Goal: Task Accomplishment & Management: Manage account settings

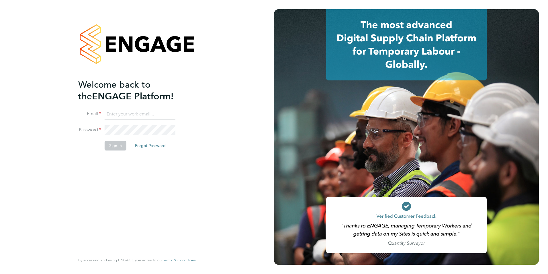
type input "Nicola.lawrence@tfrecruitment.co.uk"
click at [114, 149] on button "Sign In" at bounding box center [116, 145] width 22 height 9
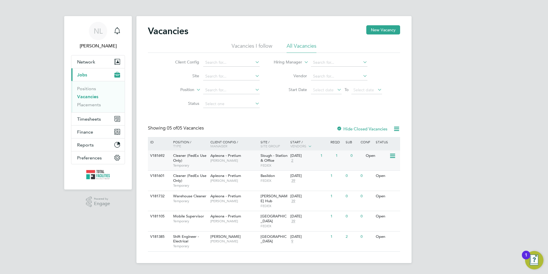
click at [254, 158] on span "[PERSON_NAME]" at bounding box center [234, 160] width 47 height 5
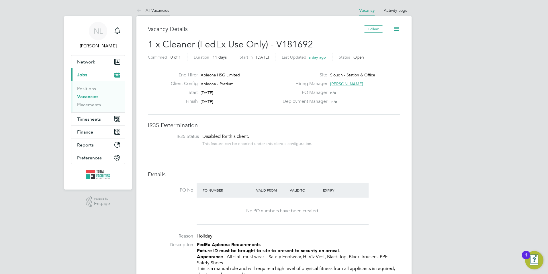
click at [145, 12] on link "All Vacancies" at bounding box center [153, 10] width 33 height 5
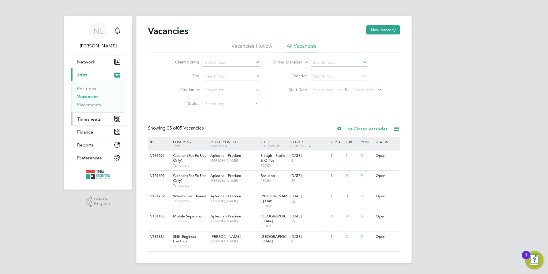
click at [95, 122] on button "Timesheets" at bounding box center [97, 118] width 53 height 13
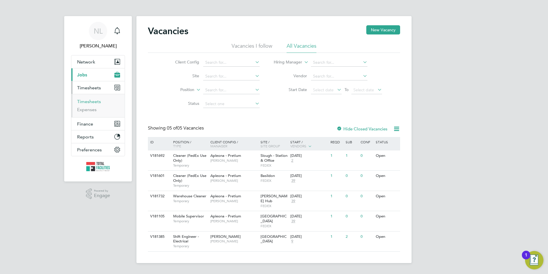
click at [89, 101] on link "Timesheets" at bounding box center [89, 101] width 24 height 5
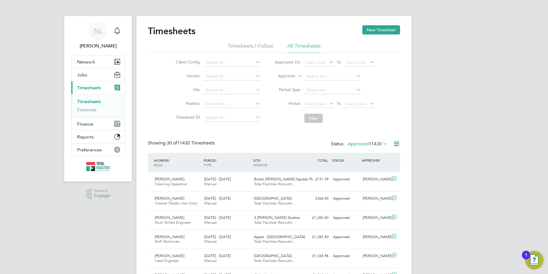
scroll to position [15, 50]
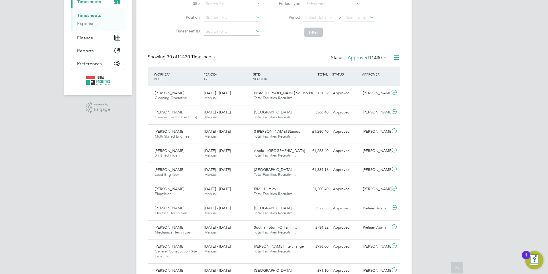
click at [361, 56] on label "Approved 11430" at bounding box center [368, 58] width 40 height 6
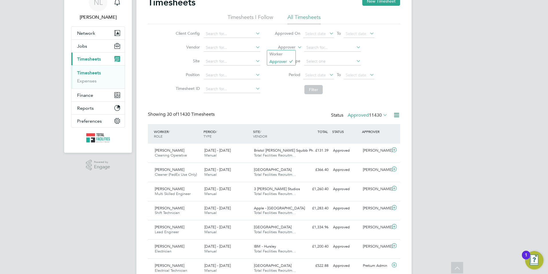
click at [295, 45] on label "Approver" at bounding box center [283, 47] width 26 height 6
click at [287, 54] on li "Worker" at bounding box center [281, 53] width 28 height 7
click at [323, 49] on input at bounding box center [333, 48] width 56 height 8
type input "moust"
click at [371, 118] on div "Status Approved 11430" at bounding box center [360, 115] width 58 height 8
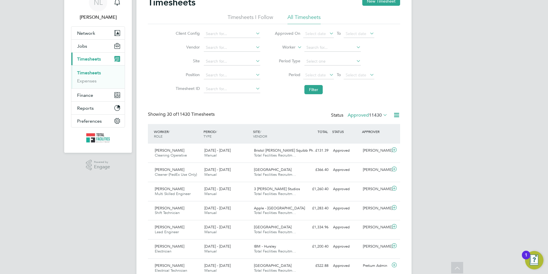
click at [370, 116] on span "11430" at bounding box center [375, 115] width 13 height 6
click at [363, 133] on li "Saved" at bounding box center [358, 133] width 26 height 8
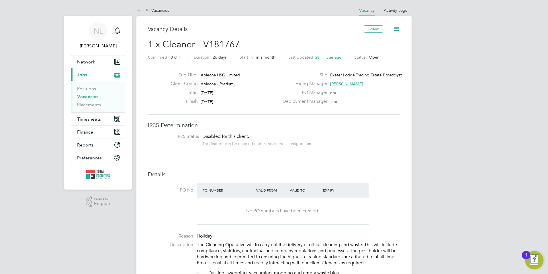
click at [145, 15] on li "All Vacancies" at bounding box center [153, 10] width 33 height 11
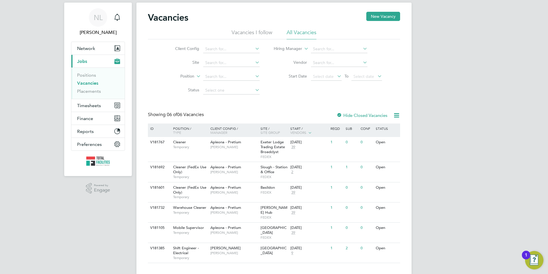
scroll to position [14, 0]
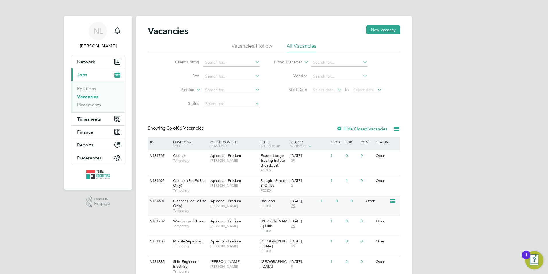
click at [258, 205] on div "Apleona - Pretium Tracy Sellick" at bounding box center [234, 203] width 50 height 15
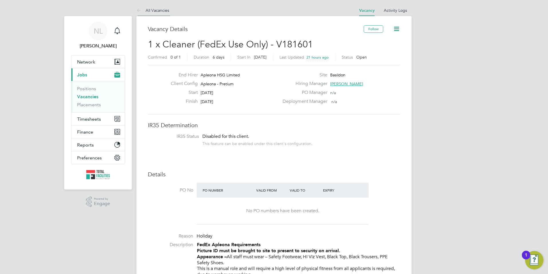
click at [156, 12] on link "All Vacancies" at bounding box center [153, 10] width 33 height 5
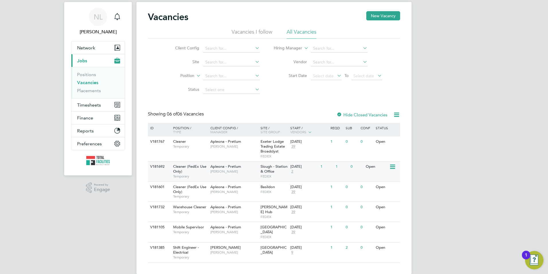
scroll to position [14, 0]
click at [270, 209] on span "[PERSON_NAME] Hub" at bounding box center [274, 209] width 27 height 10
